Goal: Register for event/course

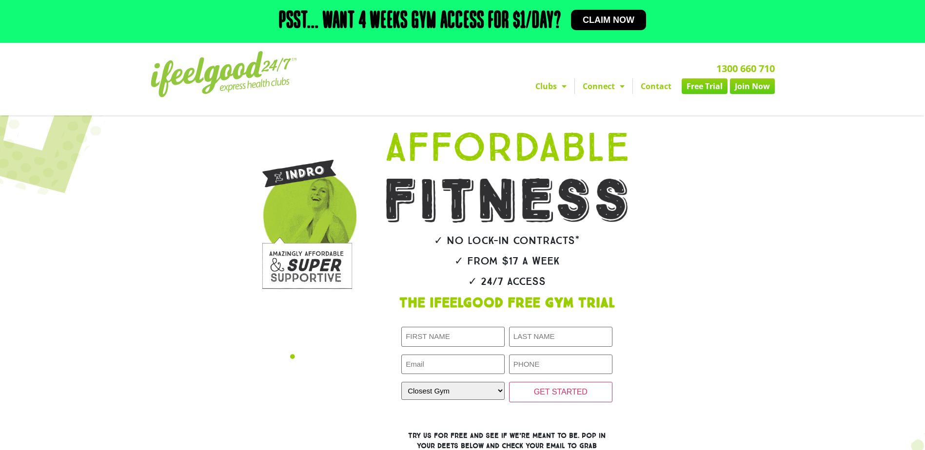
scroll to position [146, 0]
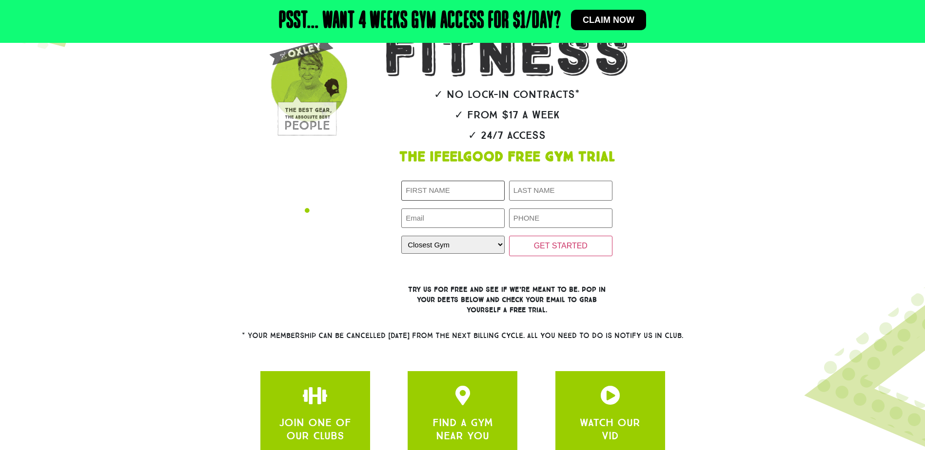
click at [446, 184] on input "First Name (Required)" at bounding box center [452, 191] width 103 height 20
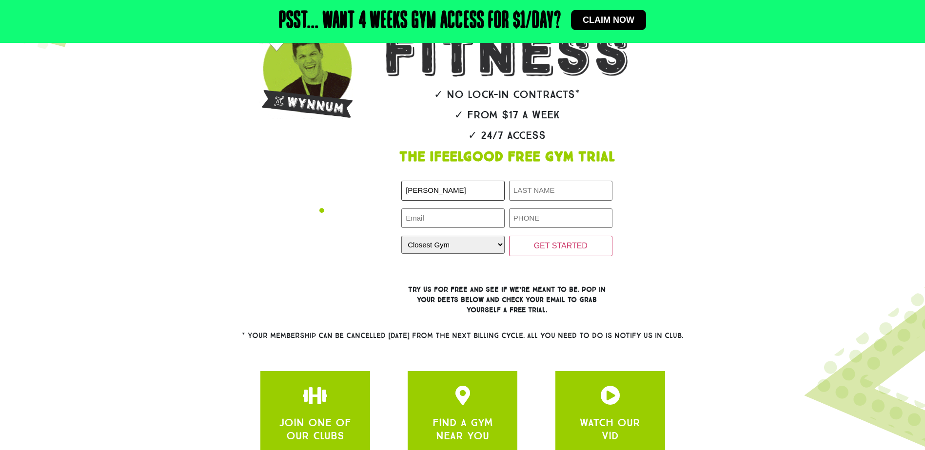
type input "[PERSON_NAME]"
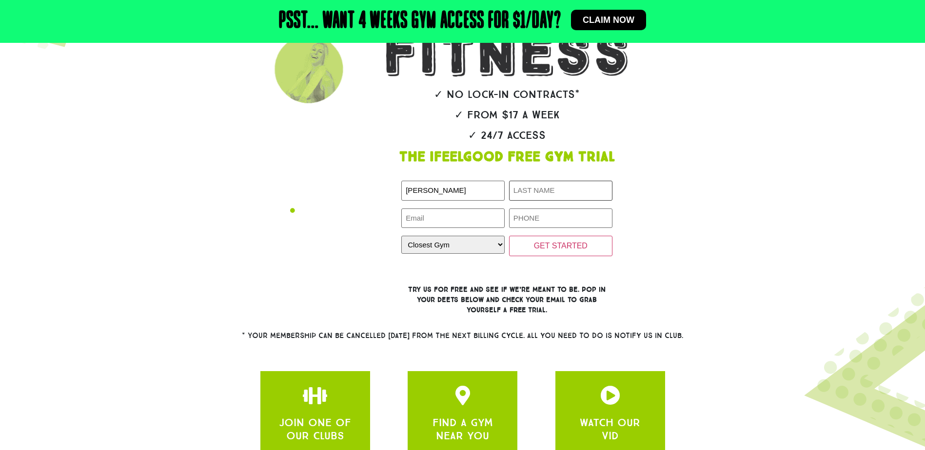
click at [562, 191] on input "Last Name (Required)" at bounding box center [560, 191] width 103 height 20
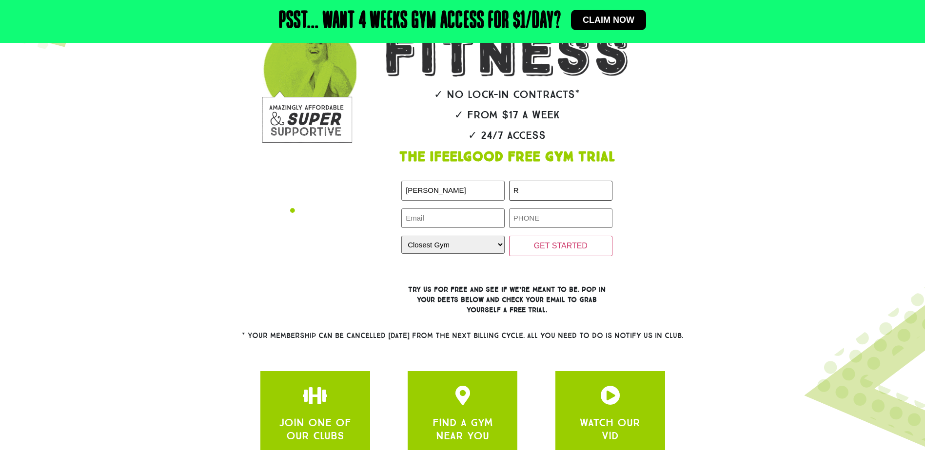
type input "[PERSON_NAME]"
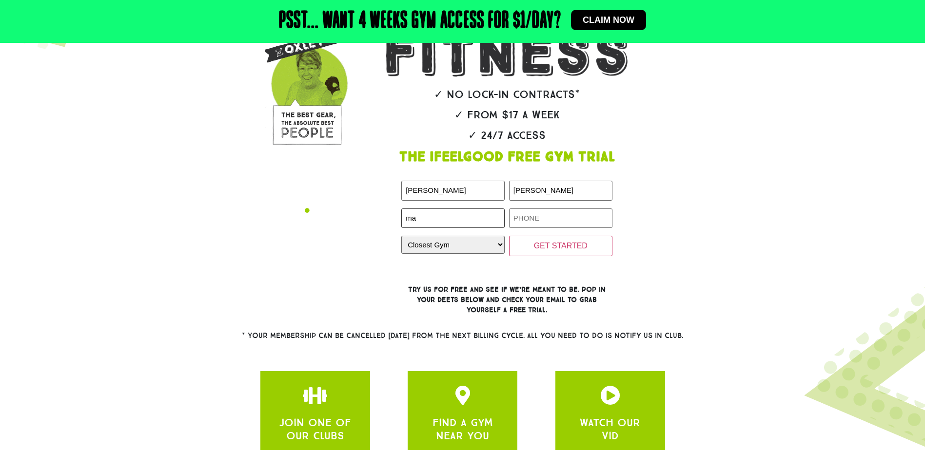
type input "[EMAIL_ADDRESS][DOMAIN_NAME]"
type input "0422947143"
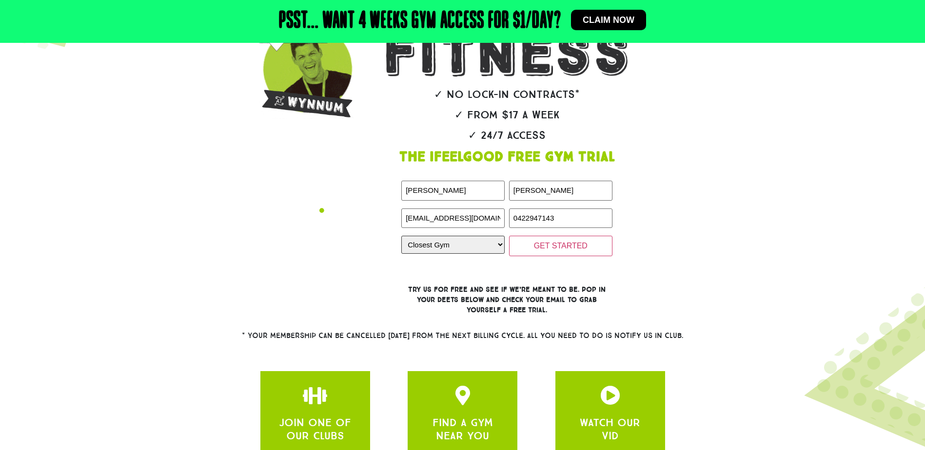
click at [444, 250] on select "Closest Gym [GEOGRAPHIC_DATA] [GEOGRAPHIC_DATA] [GEOGRAPHIC_DATA] [GEOGRAPHIC_D…" at bounding box center [452, 245] width 103 height 18
select select "Calamvale"
click at [401, 236] on select "Closest Gym [GEOGRAPHIC_DATA] [GEOGRAPHIC_DATA] [GEOGRAPHIC_DATA] [GEOGRAPHIC_D…" at bounding box center [452, 245] width 103 height 18
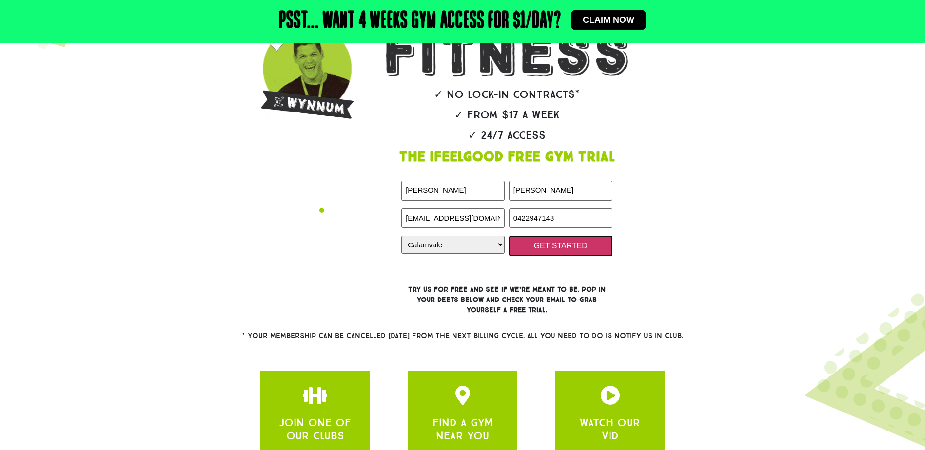
click at [560, 251] on input "GET STARTED" at bounding box center [560, 246] width 103 height 20
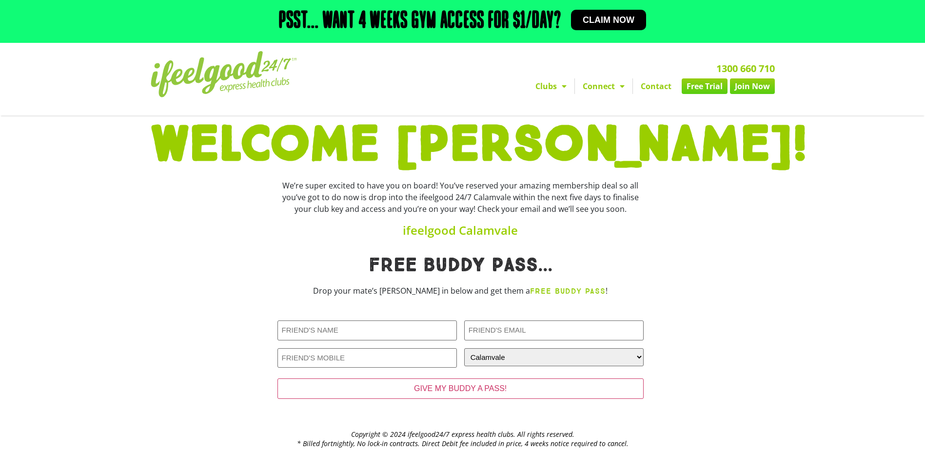
scroll to position [26, 0]
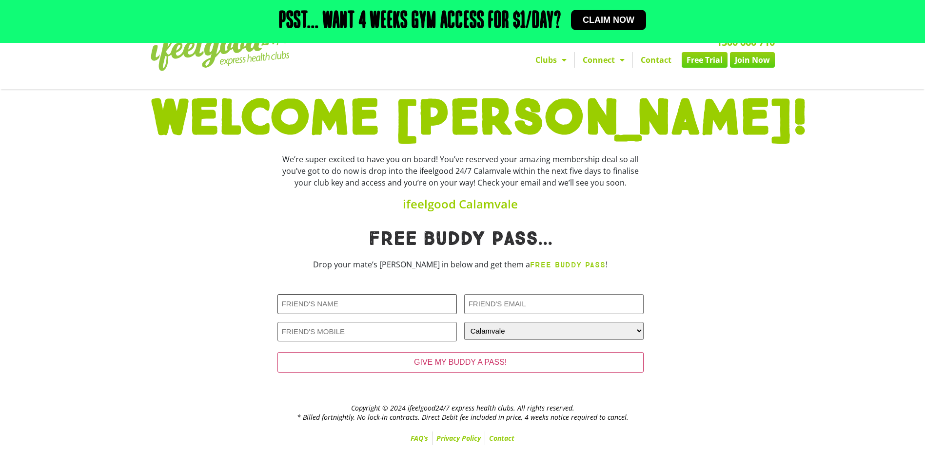
click at [318, 307] on input "Friends Name (Required)" at bounding box center [366, 304] width 179 height 20
type input "Lee"
click at [501, 299] on input "Friends Email (Required)" at bounding box center [553, 304] width 179 height 20
type input "[PERSON_NAME]"
click at [318, 328] on input "Friends Phone (Required)" at bounding box center [366, 332] width 179 height 20
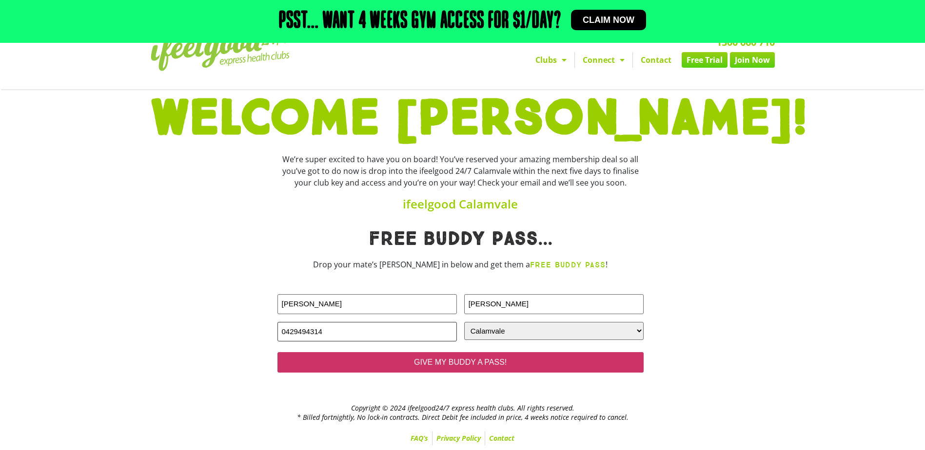
type input "0429494314"
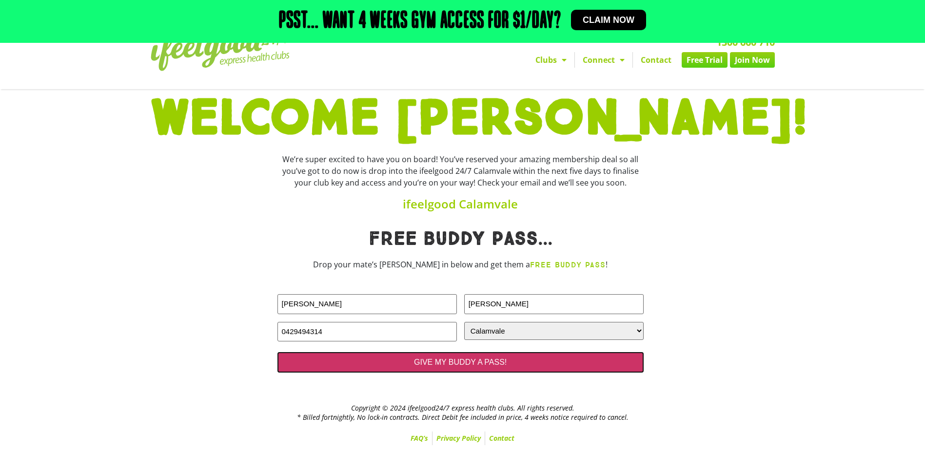
click at [451, 364] on input "GIVE MY BUDDY A PASS!" at bounding box center [460, 362] width 366 height 20
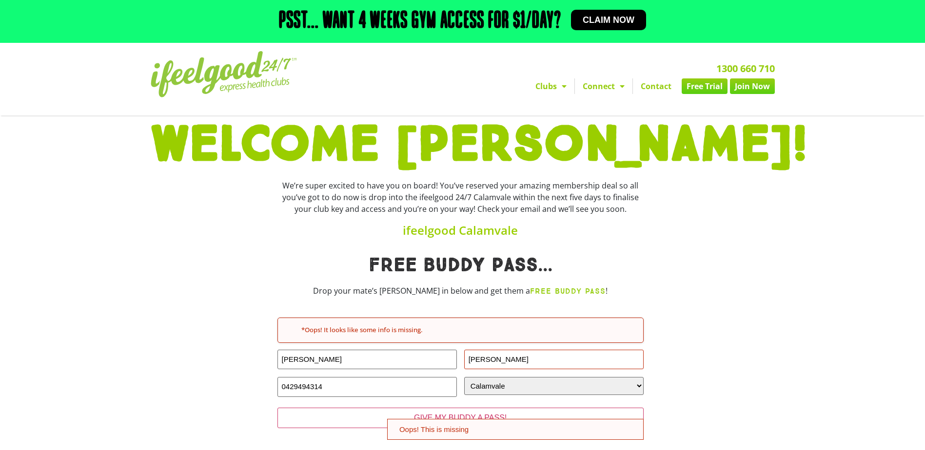
click at [727, 349] on div at bounding box center [711, 348] width 127 height 194
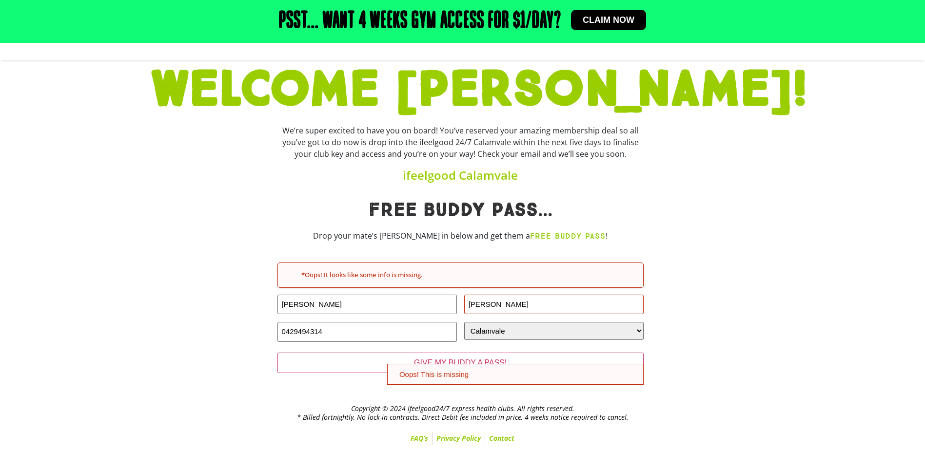
click at [558, 306] on input "[PERSON_NAME]" at bounding box center [553, 305] width 179 height 20
click at [365, 335] on input "0429494314" at bounding box center [366, 332] width 179 height 20
click at [531, 309] on input "[PERSON_NAME]" at bounding box center [553, 305] width 179 height 20
type input "R"
click at [561, 304] on input "Friends Email (Required)" at bounding box center [553, 305] width 179 height 20
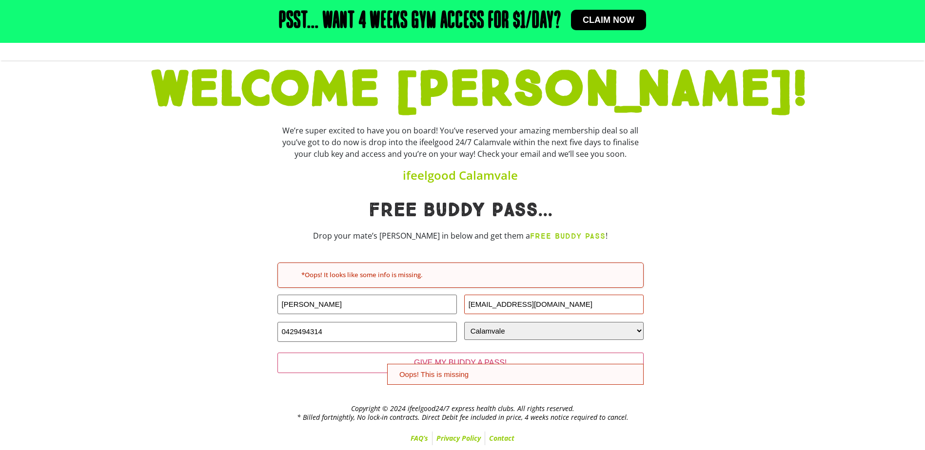
type input "leerichardscrg@hotmail.com"
click at [761, 327] on div at bounding box center [711, 293] width 127 height 194
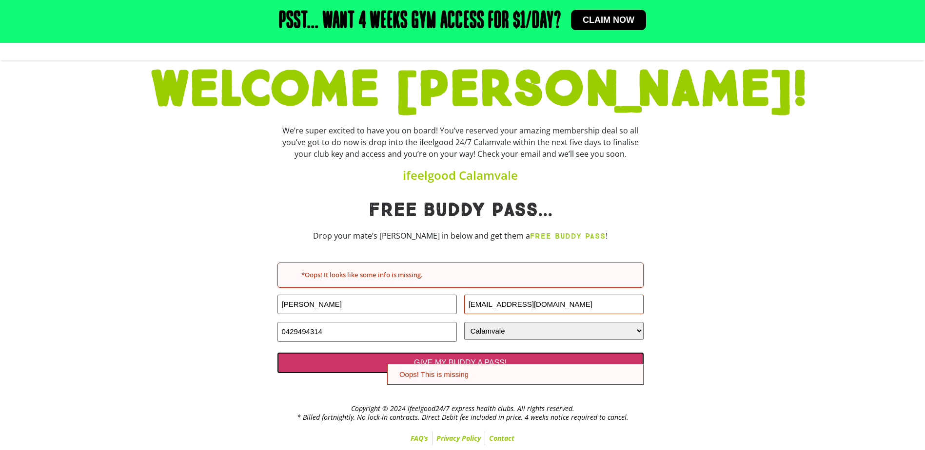
click at [335, 366] on input "GIVE MY BUDDY A PASS!" at bounding box center [460, 363] width 366 height 20
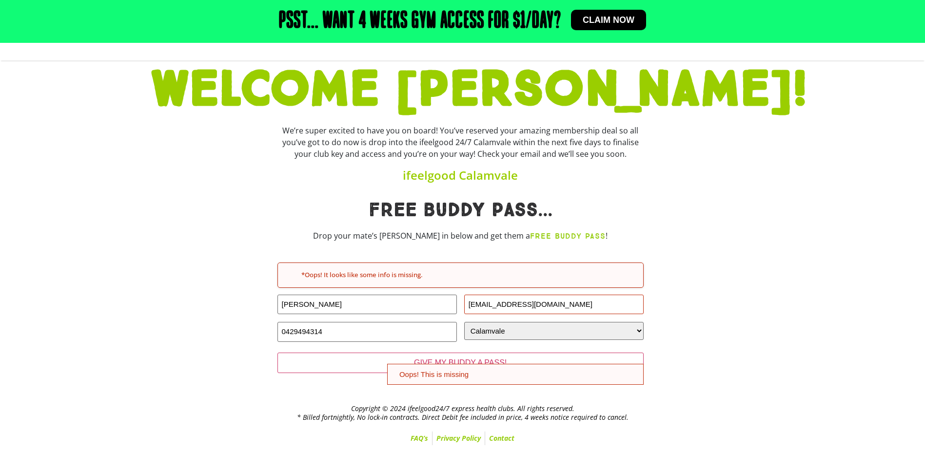
click at [732, 326] on div at bounding box center [711, 293] width 127 height 194
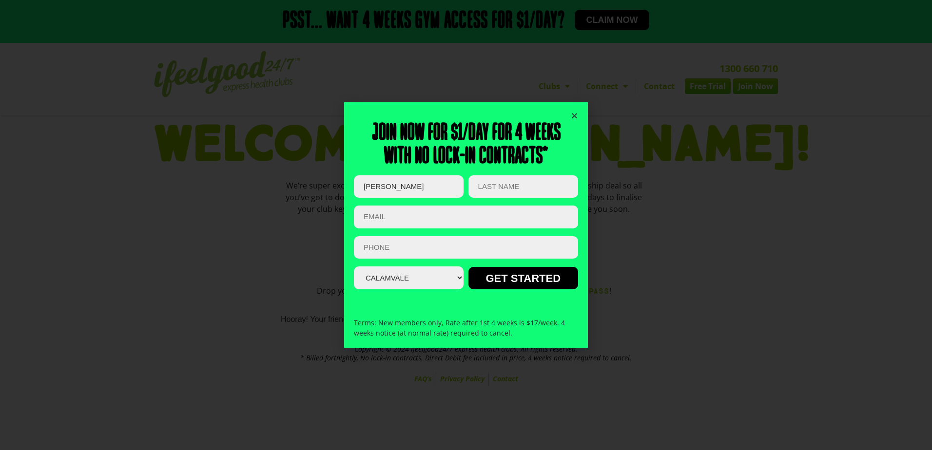
click at [391, 217] on input "Email (Required)" at bounding box center [466, 217] width 224 height 23
type input "mattrichardsbrm@hotmail.com"
type input "[PERSON_NAME]"
type input "0422947143"
click at [517, 282] on input "GET STARTED" at bounding box center [523, 278] width 110 height 22
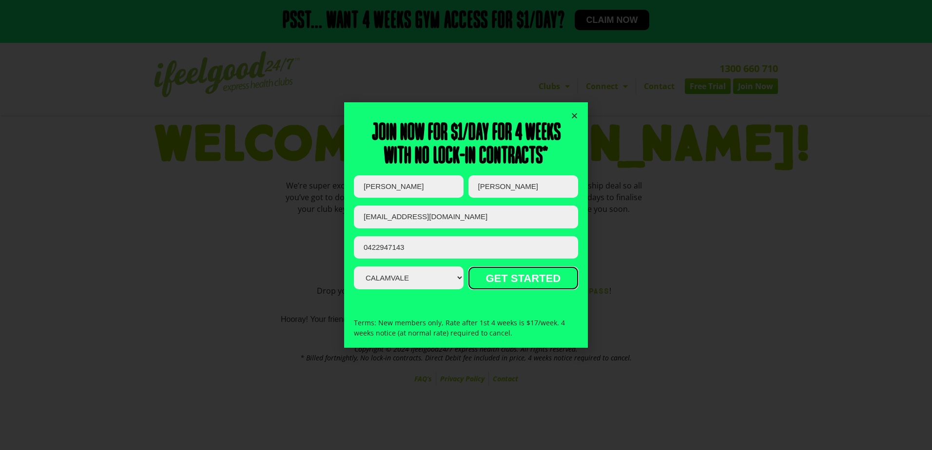
click at [488, 281] on input "GET STARTED" at bounding box center [523, 278] width 110 height 22
